Goal: Information Seeking & Learning: Learn about a topic

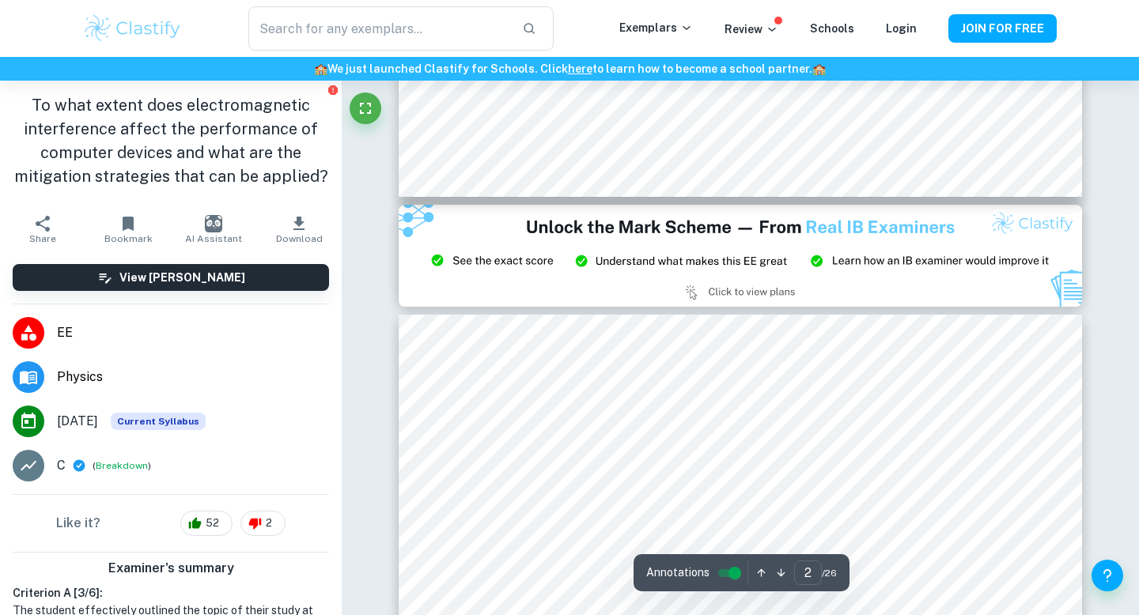
type input "3"
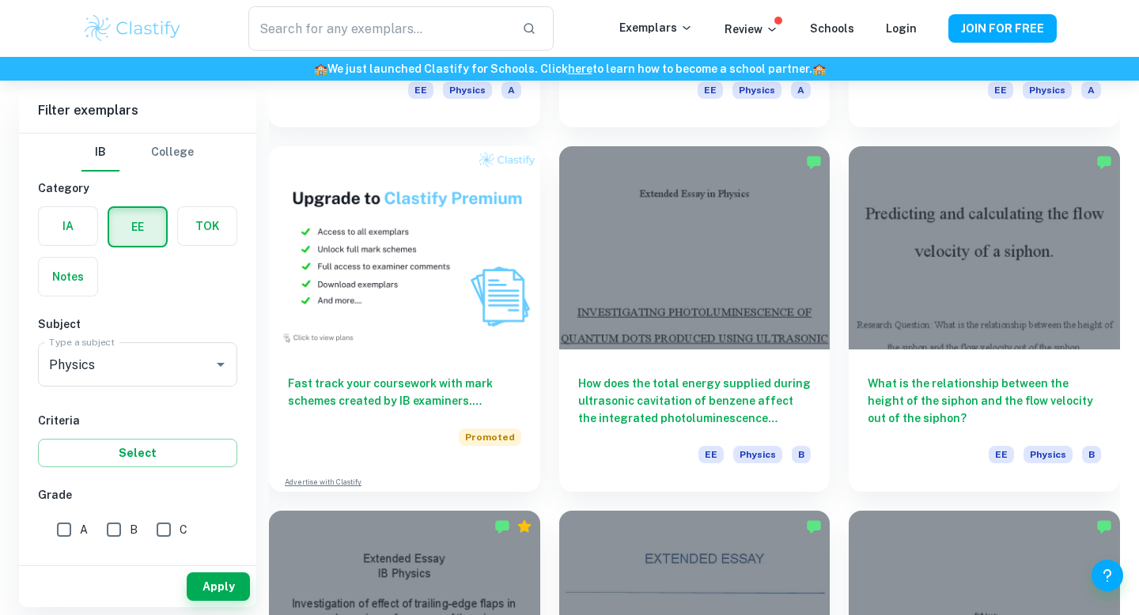
scroll to position [576, 0]
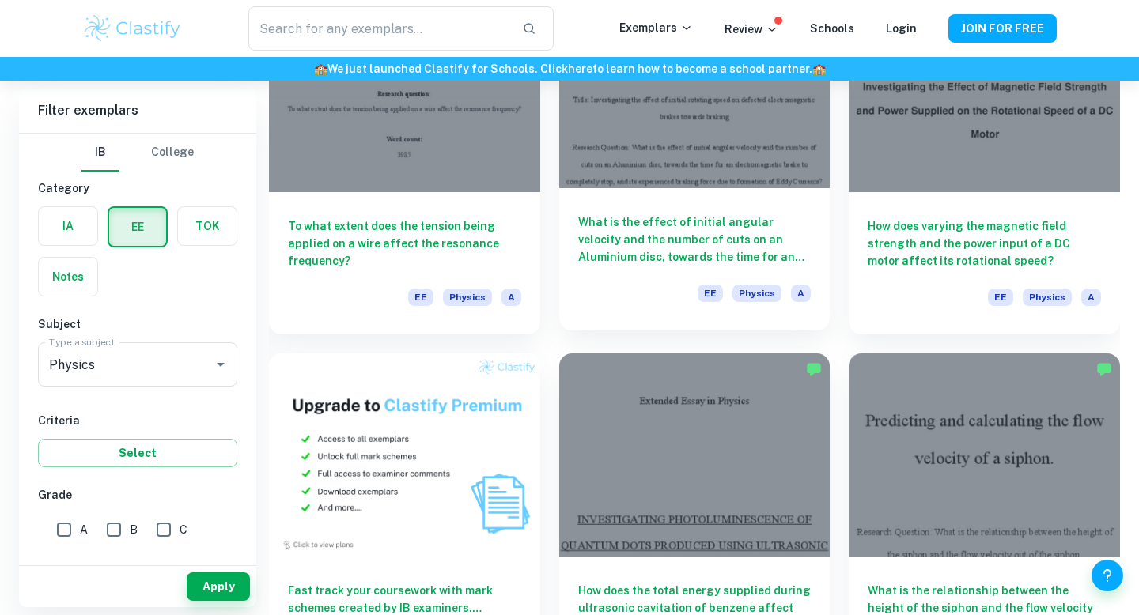
click at [607, 176] on div at bounding box center [694, 86] width 271 height 203
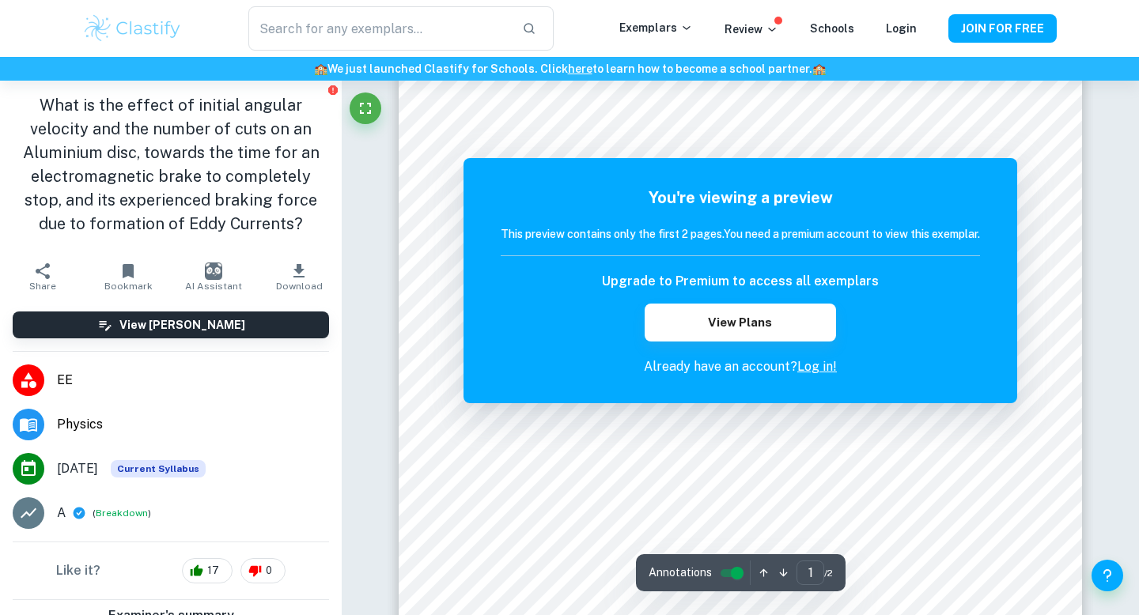
scroll to position [278, 0]
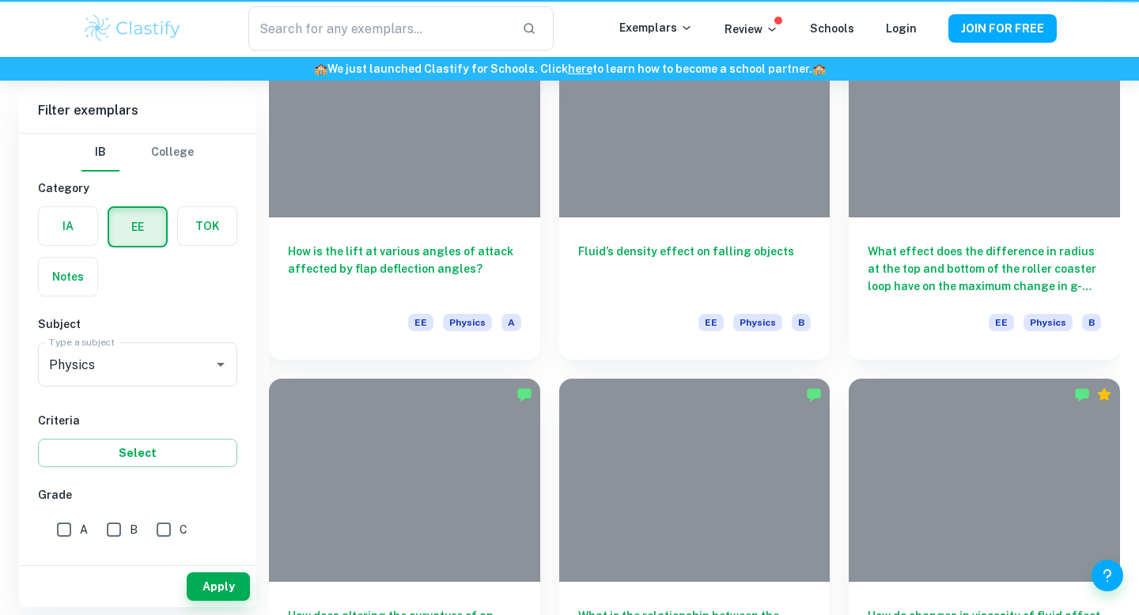
scroll to position [576, 0]
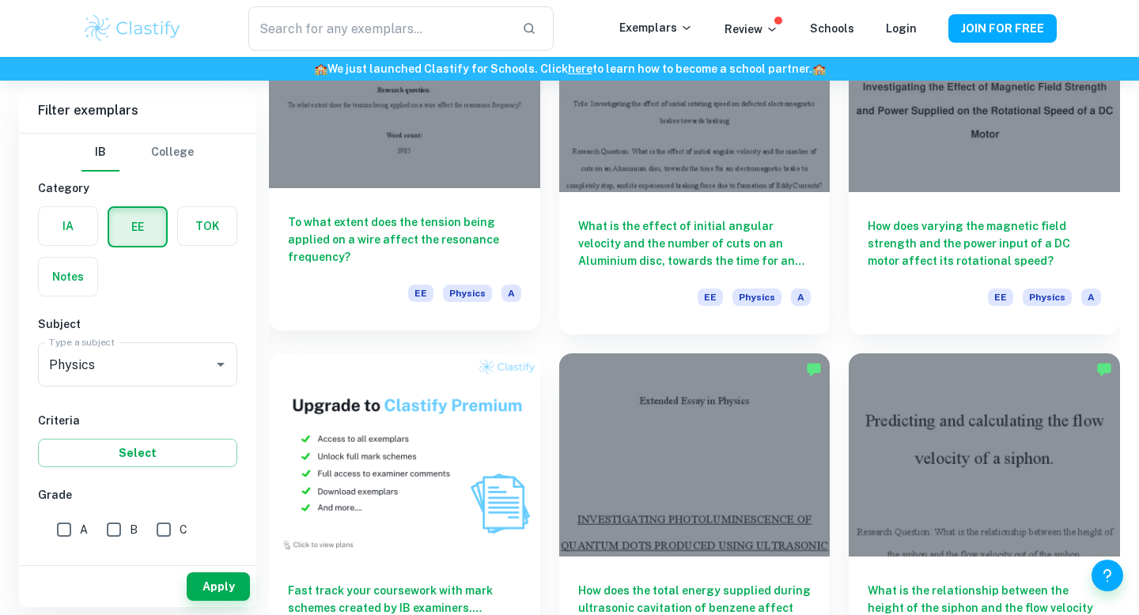
click at [440, 218] on h6 "To what extent does the tension being applied on a wire affect the resonance fr…" at bounding box center [404, 240] width 233 height 52
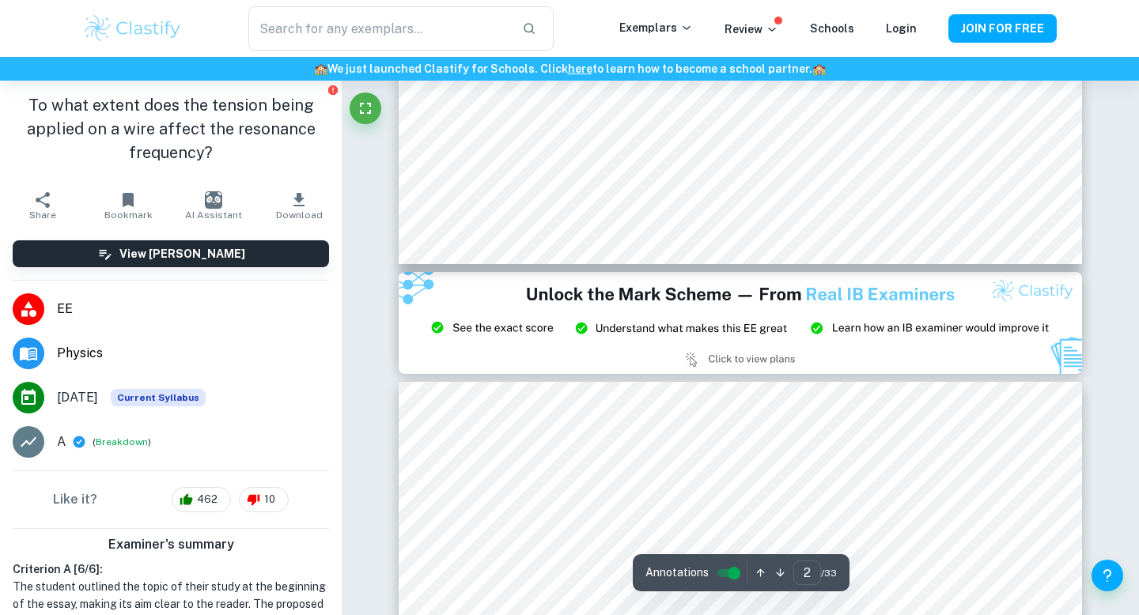
type input "3"
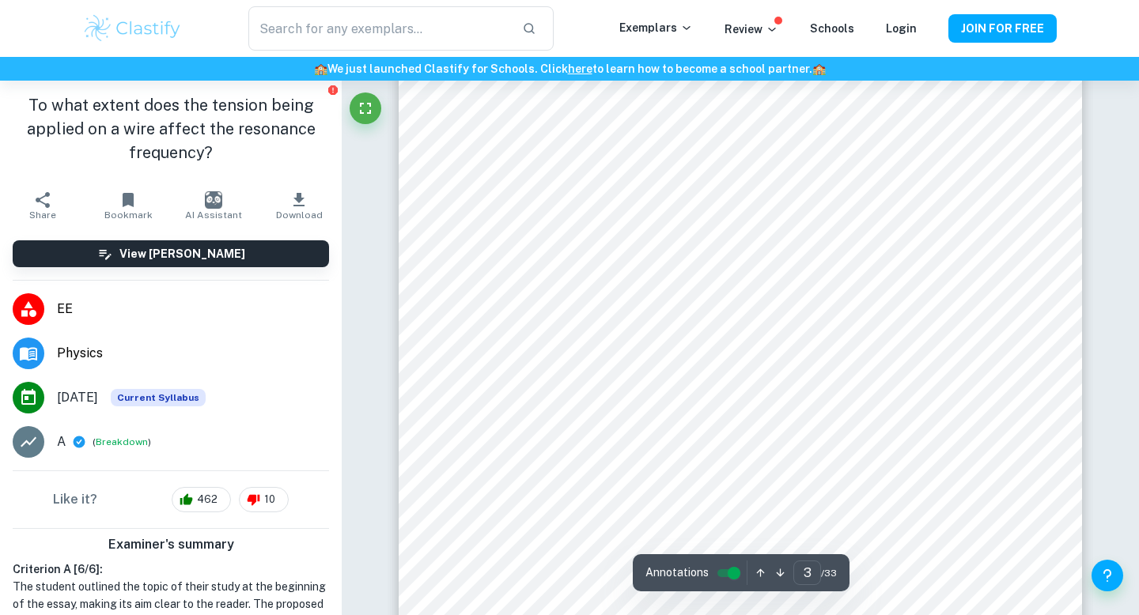
scroll to position [2092, 0]
